Goal: Entertainment & Leisure: Consume media (video, audio)

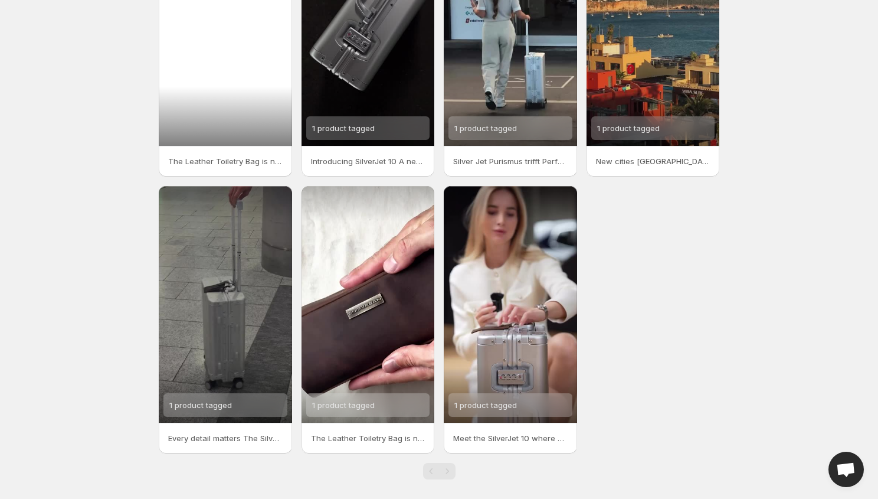
scroll to position [145, 0]
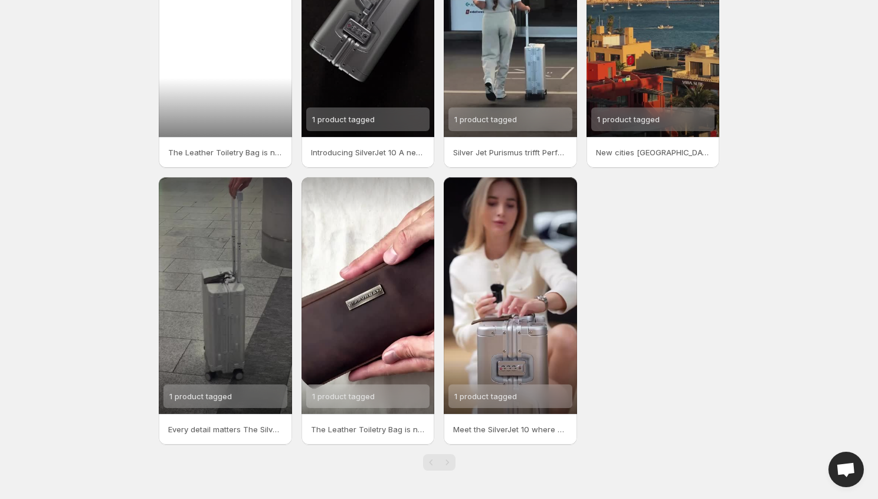
click at [215, 32] on div at bounding box center [225, 18] width 133 height 237
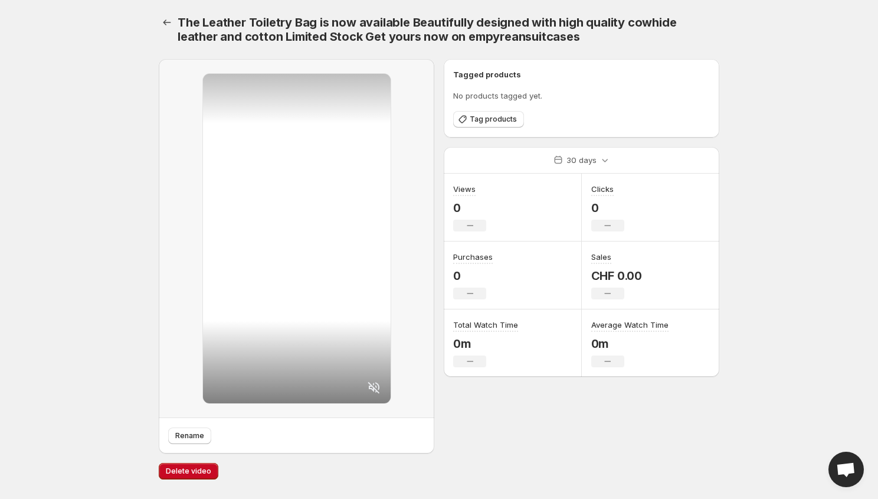
click at [231, 178] on div at bounding box center [297, 238] width 188 height 329
click at [237, 177] on div at bounding box center [297, 238] width 188 height 329
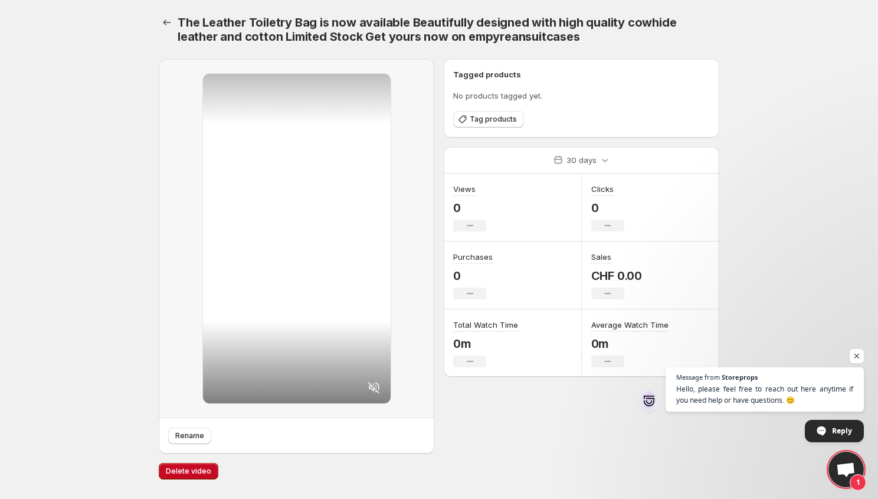
click at [324, 260] on div at bounding box center [297, 238] width 188 height 329
